Goal: Find specific page/section: Find specific page/section

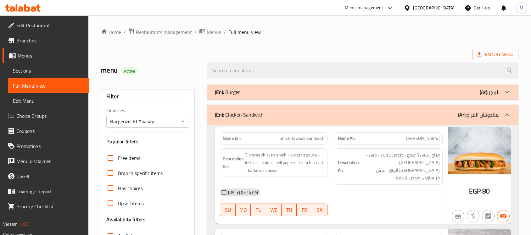
scroll to position [1508, 0]
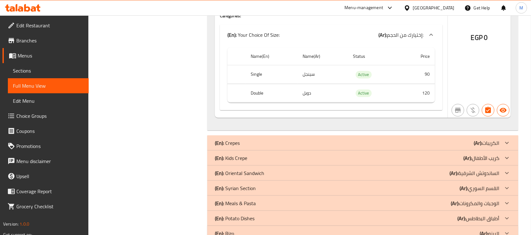
click at [451, 7] on div "[GEOGRAPHIC_DATA]" at bounding box center [434, 7] width 42 height 7
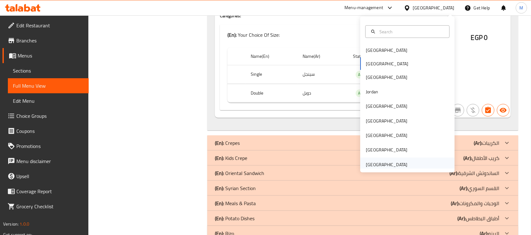
scroll to position [3, 0]
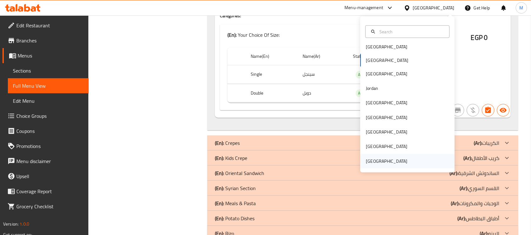
click at [395, 167] on div "[GEOGRAPHIC_DATA]" at bounding box center [387, 161] width 52 height 14
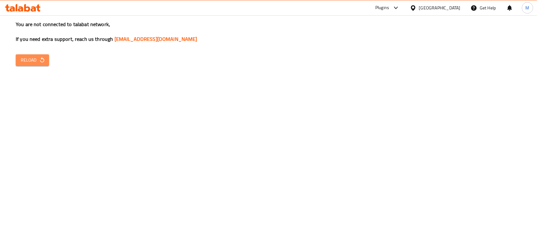
click at [40, 61] on icon "button" at bounding box center [42, 59] width 4 height 5
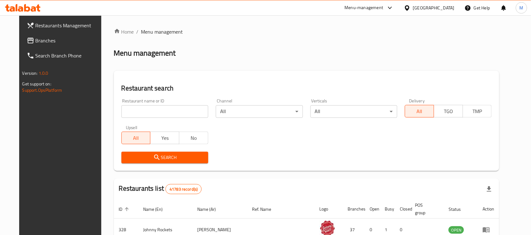
click at [49, 42] on span "Branches" at bounding box center [69, 41] width 67 height 8
